Goal: Find contact information: Find contact information

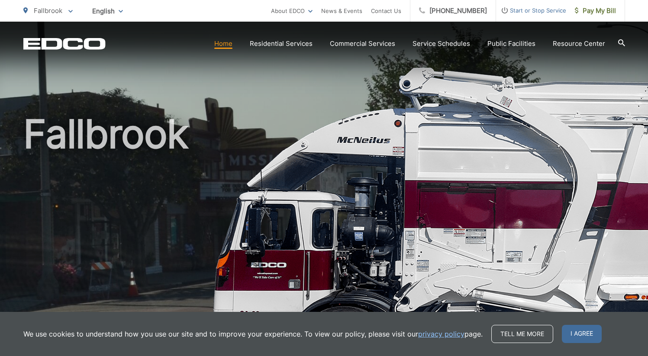
click at [228, 46] on link "Home" at bounding box center [223, 43] width 18 height 10
click at [291, 51] on section "Home Residential Services Curbside Pickup Recycling Organic Recycling Trash Hou…" at bounding box center [365, 43] width 519 height 16
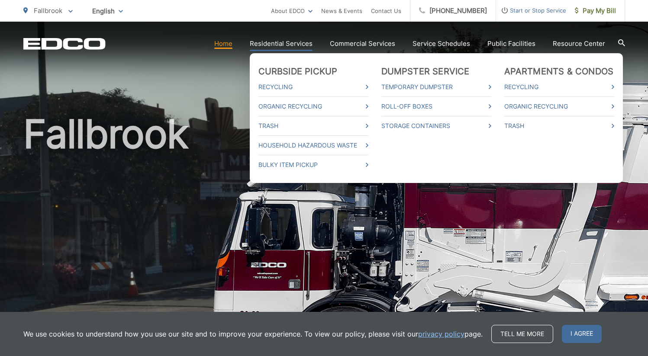
drag, startPoint x: 291, startPoint y: 40, endPoint x: 291, endPoint y: 49, distance: 9.1
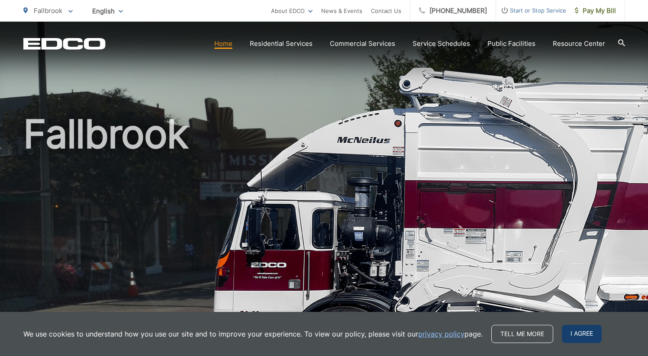
click at [575, 336] on span "I agree" at bounding box center [581, 334] width 40 height 18
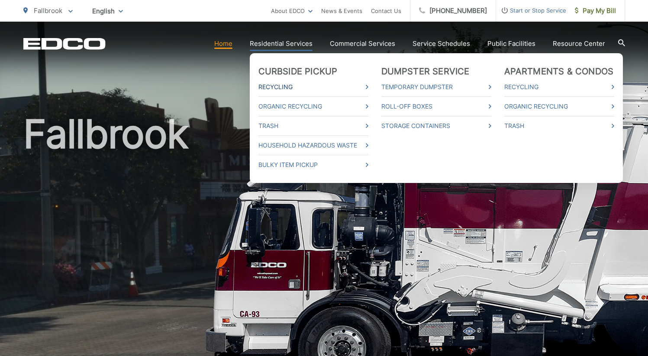
click at [282, 87] on link "Recycling" at bounding box center [313, 87] width 110 height 10
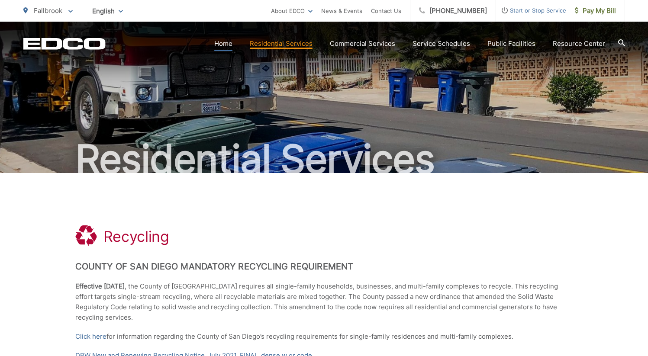
click at [232, 45] on link "Home" at bounding box center [223, 43] width 18 height 10
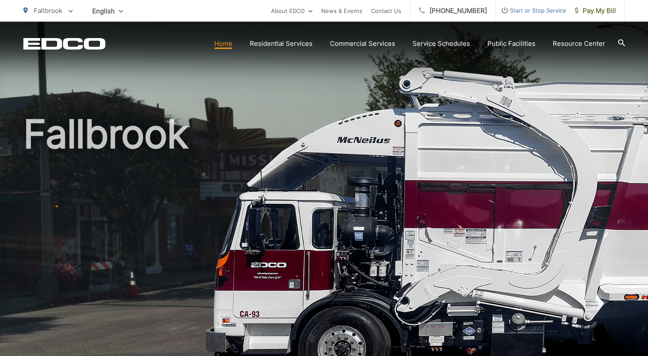
click at [622, 43] on icon at bounding box center [621, 42] width 7 height 7
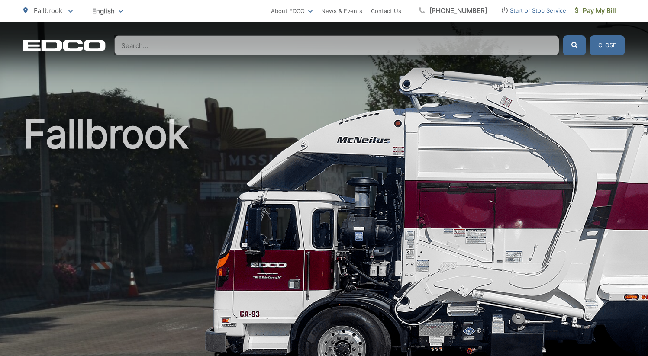
click at [304, 48] on input "Search" at bounding box center [336, 45] width 445 height 20
click at [266, 47] on input "Search" at bounding box center [336, 45] width 445 height 20
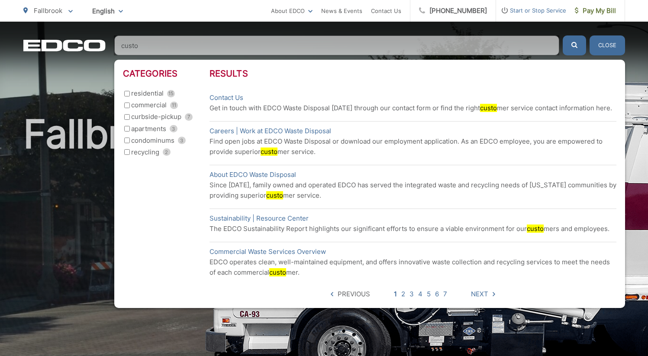
click at [237, 114] on li "Contact Us Get in touch with EDCO Waste Disposal today through our contact form…" at bounding box center [412, 102] width 407 height 29
click at [170, 237] on div "Categories residential 15 commercial 11 curbside-pickup 7 apartments 3 condomin…" at bounding box center [166, 183] width 87 height 231
click at [180, 48] on input "custo" at bounding box center [336, 45] width 445 height 20
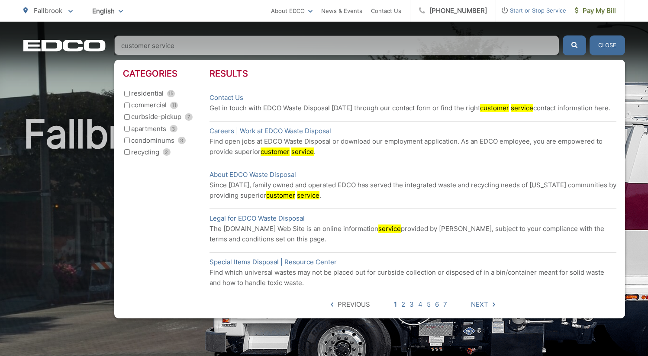
type input "customer service"
click at [562, 35] on button "submit" at bounding box center [573, 45] width 23 height 20
click at [512, 107] on mark "service" at bounding box center [521, 108] width 22 height 8
click at [391, 112] on p "Get in touch with EDCO Waste Disposal today through our contact form or find th…" at bounding box center [412, 108] width 407 height 10
click at [126, 93] on input "residential 15" at bounding box center [127, 94] width 6 height 6
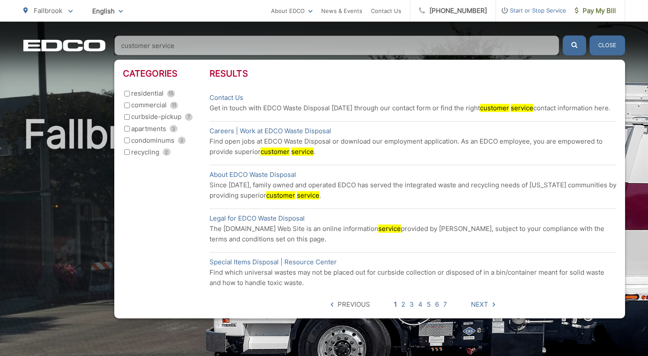
checkbox input "true"
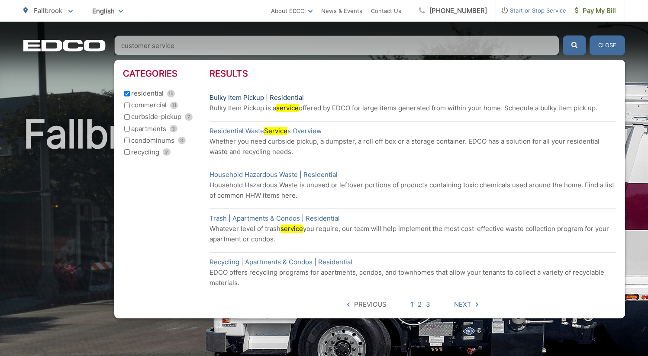
click at [285, 95] on link "Bulky Item Pickup | Residential" at bounding box center [256, 98] width 94 height 10
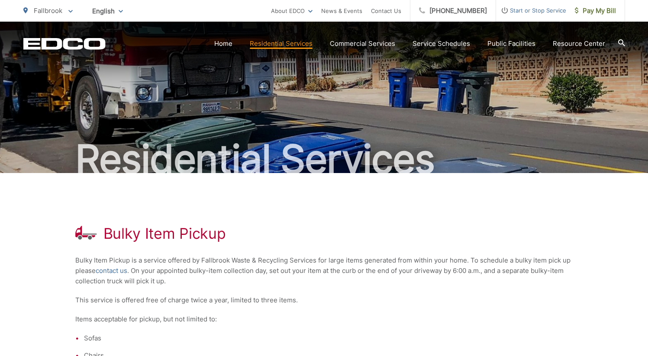
click at [618, 42] on icon at bounding box center [621, 42] width 7 height 7
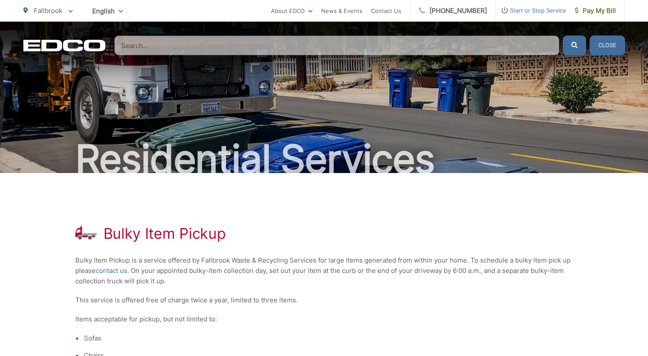
click at [305, 44] on input "Search" at bounding box center [336, 45] width 445 height 20
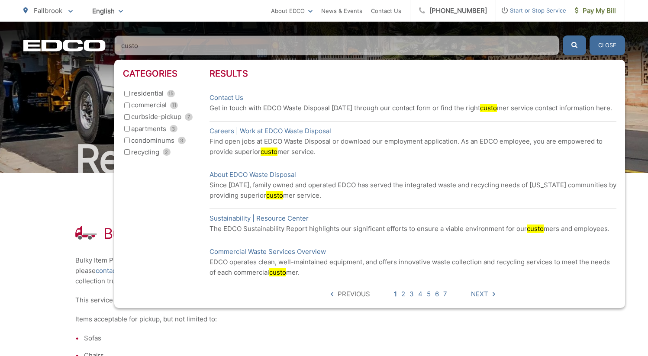
click at [252, 52] on input "custo" at bounding box center [336, 45] width 445 height 20
type input "c"
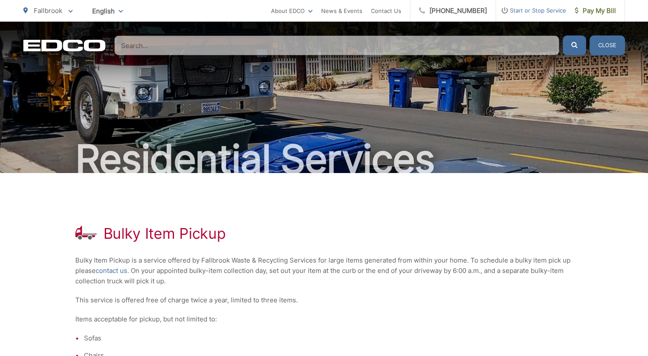
click at [63, 49] on icon "EDCO Logo" at bounding box center [64, 45] width 82 height 12
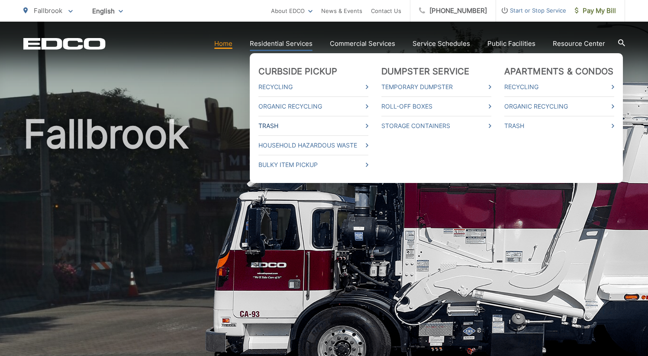
click at [291, 128] on link "Trash" at bounding box center [313, 126] width 110 height 10
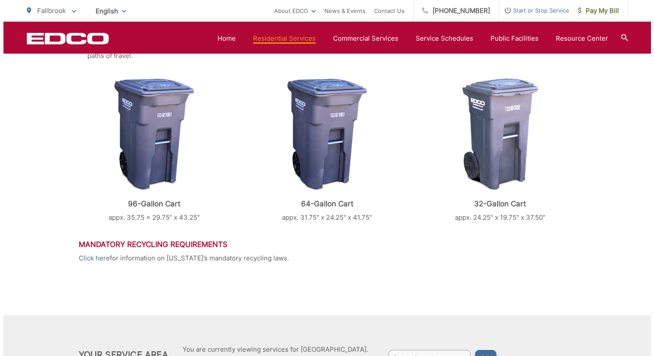
scroll to position [438, 0]
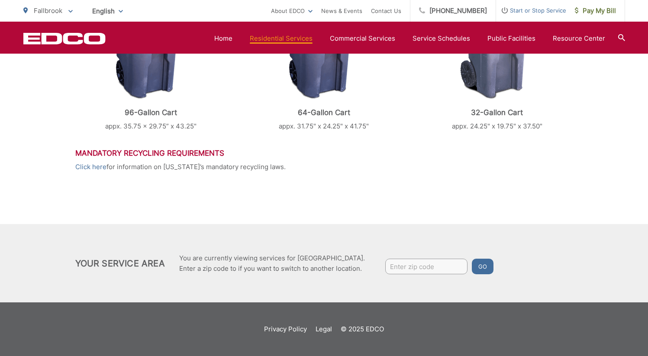
click at [433, 267] on input "Enter zip code" at bounding box center [426, 267] width 82 height 16
type input "92028"
click at [471, 259] on button "Go" at bounding box center [482, 267] width 22 height 16
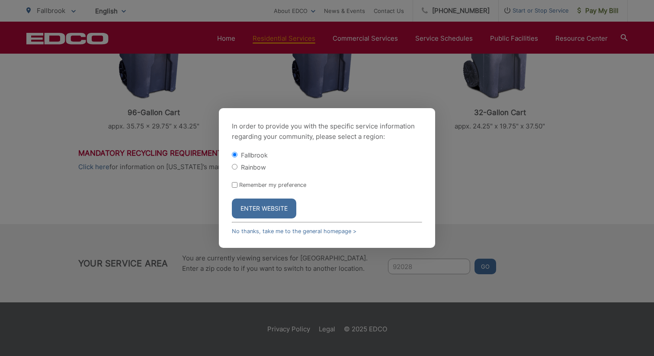
click at [274, 207] on button "Enter Website" at bounding box center [264, 209] width 64 height 20
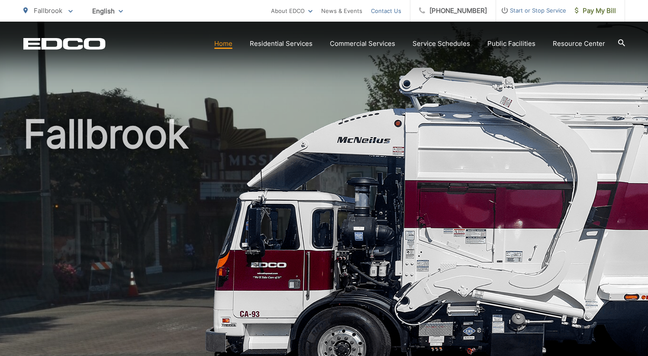
click at [398, 13] on link "Contact Us" at bounding box center [386, 11] width 30 height 10
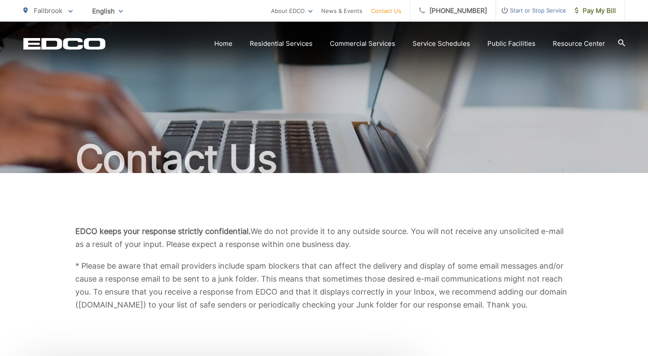
click at [397, 16] on link "Contact Us" at bounding box center [386, 11] width 30 height 10
